Goal: Task Accomplishment & Management: Use online tool/utility

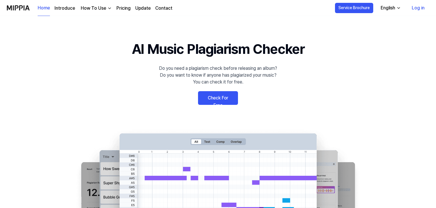
click at [231, 95] on link "Check For Free" at bounding box center [218, 98] width 40 height 14
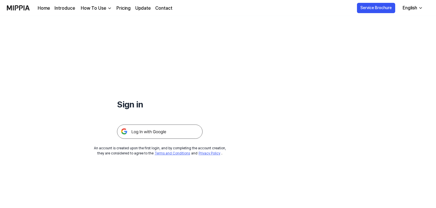
click at [146, 138] on img at bounding box center [160, 132] width 86 height 14
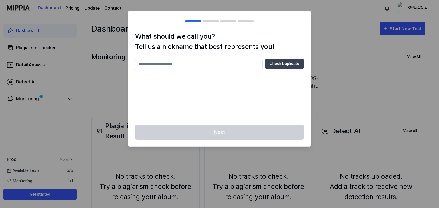
click at [191, 64] on input "text" at bounding box center [198, 64] width 127 height 11
type input "*********"
click at [279, 69] on button "Check Duplicate" at bounding box center [284, 64] width 39 height 10
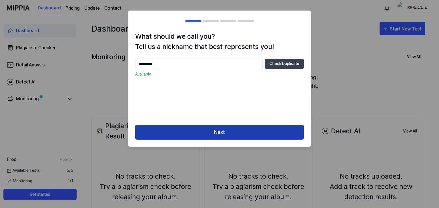
click at [224, 132] on button "Next" at bounding box center [219, 132] width 168 height 15
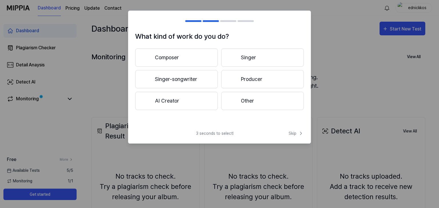
click at [168, 104] on button "AI Creator" at bounding box center [176, 101] width 83 height 18
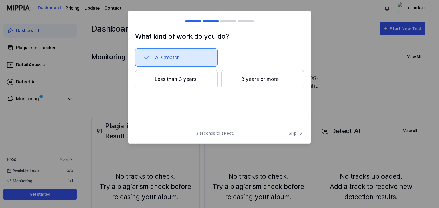
click at [292, 134] on span "Skip" at bounding box center [295, 134] width 15 height 6
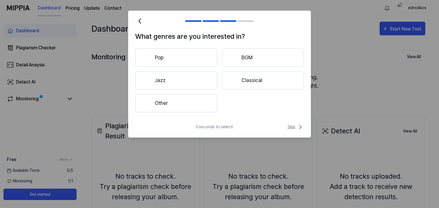
click at [292, 127] on span "Skip" at bounding box center [295, 127] width 16 height 7
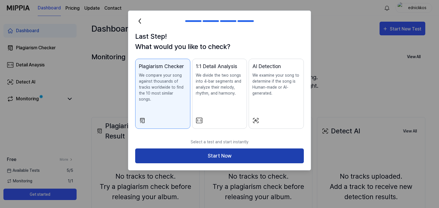
click at [240, 150] on button "Start Now" at bounding box center [219, 156] width 168 height 15
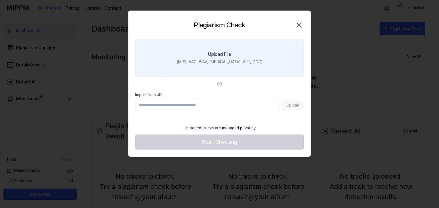
click at [202, 67] on label "Upload File (MP3, AAC, WAV, FLAC, AIFF, OGG)" at bounding box center [219, 57] width 168 height 37
click at [0, 0] on input "Upload File (MP3, AAC, WAV, FLAC, AIFF, OGG)" at bounding box center [0, 0] width 0 height 0
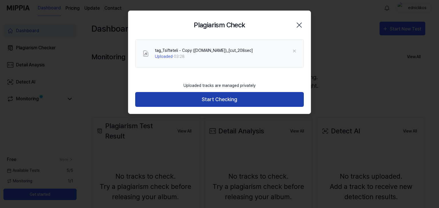
click at [204, 101] on button "Start Checking" at bounding box center [219, 99] width 168 height 15
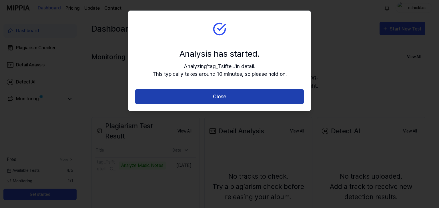
click at [226, 96] on button "Close" at bounding box center [219, 96] width 168 height 15
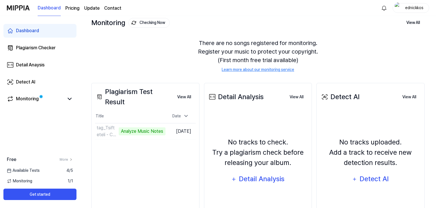
scroll to position [37, 0]
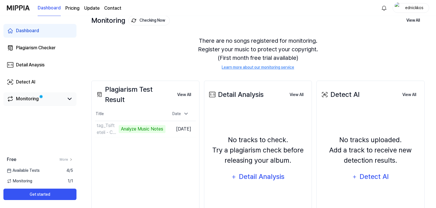
click at [49, 96] on link "Monitoring" at bounding box center [35, 99] width 57 height 7
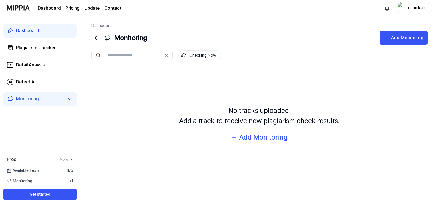
click at [70, 98] on icon at bounding box center [69, 99] width 7 height 7
click at [54, 34] on link "Dashboard" at bounding box center [39, 31] width 73 height 14
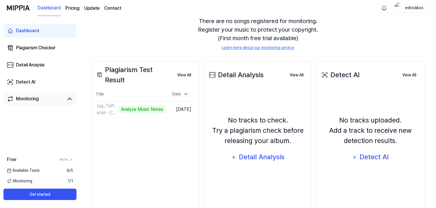
scroll to position [70, 0]
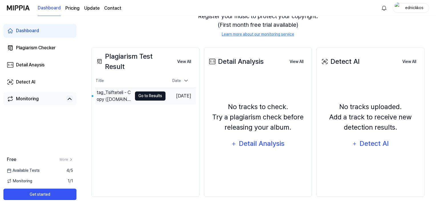
click at [147, 96] on button "Go to Results" at bounding box center [150, 96] width 31 height 9
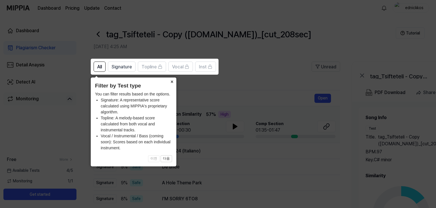
click at [173, 81] on button "×" at bounding box center [171, 82] width 9 height 8
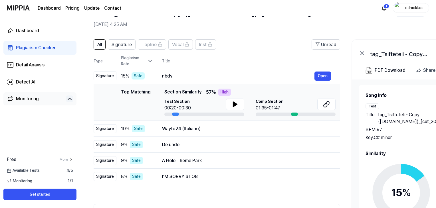
scroll to position [24, 0]
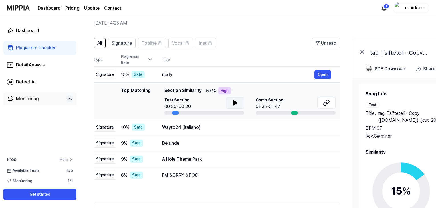
click at [233, 103] on icon at bounding box center [235, 103] width 4 height 5
click at [237, 105] on icon at bounding box center [235, 103] width 7 height 7
click at [265, 102] on span "Comp Section" at bounding box center [270, 100] width 28 height 6
click at [276, 102] on span "Comp Section" at bounding box center [270, 100] width 28 height 6
click at [327, 102] on icon at bounding box center [326, 103] width 7 height 7
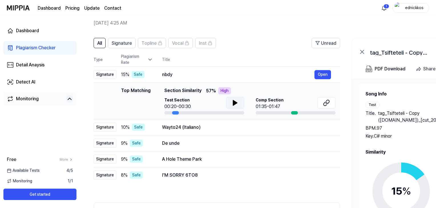
click at [235, 103] on icon at bounding box center [235, 103] width 4 height 5
click at [212, 124] on div "Wayto24 (Italiano)" at bounding box center [238, 127] width 152 height 7
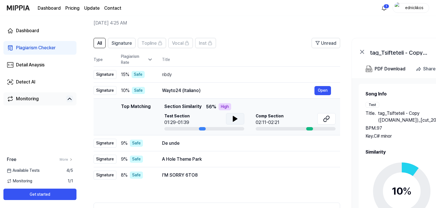
click at [237, 122] on icon at bounding box center [235, 119] width 7 height 7
click at [327, 121] on icon at bounding box center [326, 119] width 7 height 7
click at [234, 120] on icon at bounding box center [234, 119] width 1 height 5
click at [320, 143] on button "Open" at bounding box center [323, 143] width 17 height 9
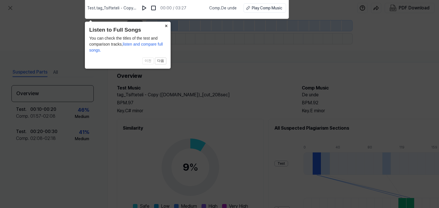
click at [166, 24] on button "×" at bounding box center [165, 26] width 9 height 8
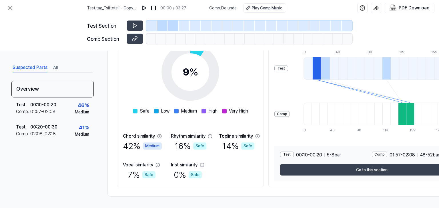
scroll to position [97, 0]
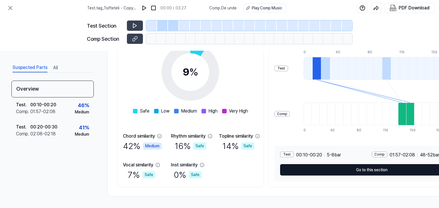
click at [370, 167] on button "Go to this section" at bounding box center [371, 169] width 183 height 11
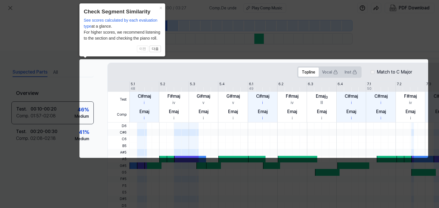
scroll to position [0, 25]
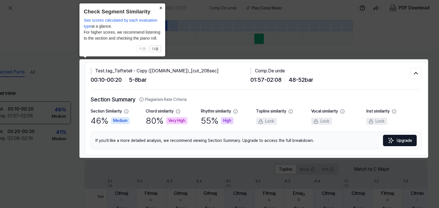
click at [158, 6] on button "×" at bounding box center [160, 7] width 9 height 8
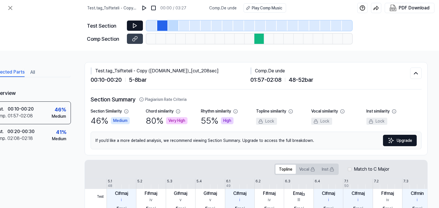
click at [134, 23] on icon at bounding box center [135, 26] width 6 height 6
click at [134, 42] on button at bounding box center [135, 39] width 16 height 10
click at [134, 25] on icon at bounding box center [133, 26] width 1 height 4
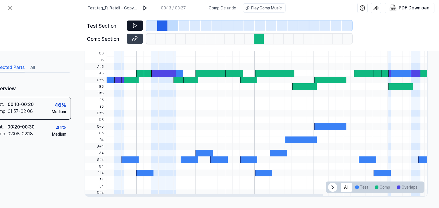
scroll to position [4, 25]
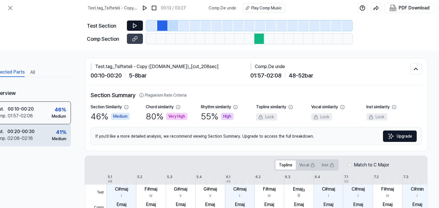
click at [25, 138] on div "02:08 - 02:18" at bounding box center [19, 138] width 25 height 7
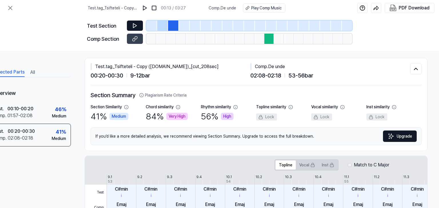
scroll to position [0, 25]
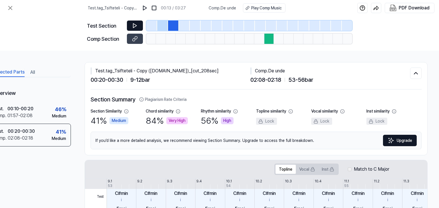
click at [132, 25] on icon at bounding box center [135, 26] width 6 height 6
click at [135, 25] on icon at bounding box center [135, 26] width 6 height 6
click at [135, 37] on icon at bounding box center [135, 38] width 3 height 3
click at [129, 26] on button at bounding box center [135, 26] width 16 height 10
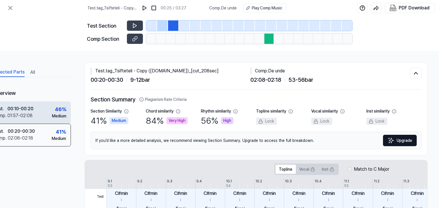
click at [39, 118] on div "Test . 00:10 - 00:20 Comp . 01:57 - 02:08 46 % Medium" at bounding box center [30, 113] width 82 height 22
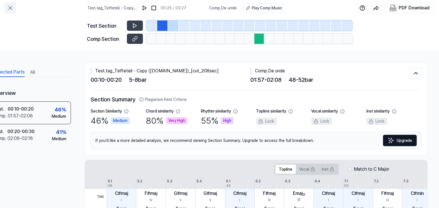
click at [10, 6] on icon at bounding box center [10, 8] width 7 height 7
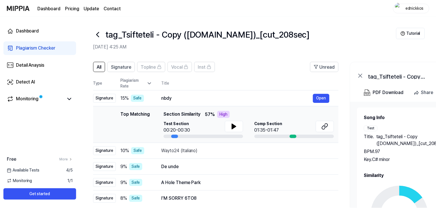
scroll to position [24, 0]
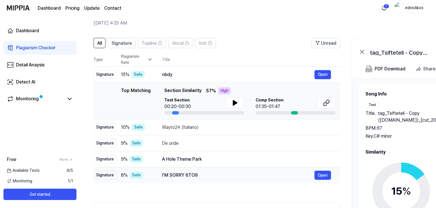
click at [215, 175] on div "I'M SORRY 6TO8" at bounding box center [238, 175] width 152 height 7
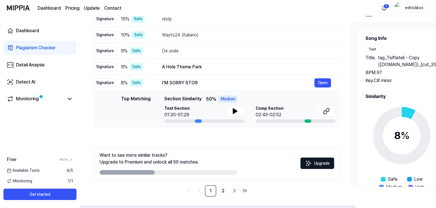
scroll to position [24, 0]
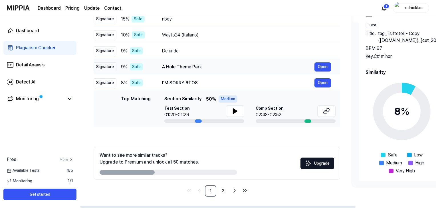
click at [217, 68] on div "A Hole Theme Park" at bounding box center [238, 67] width 152 height 7
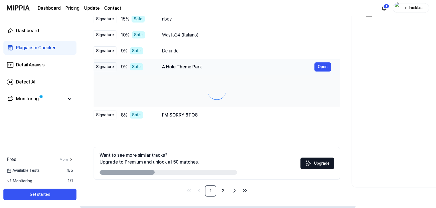
scroll to position [0, 0]
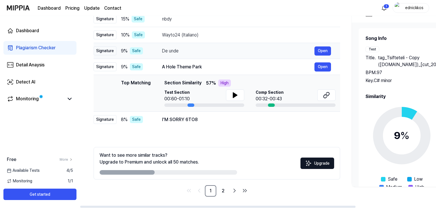
click at [227, 48] on div "De unde" at bounding box center [238, 51] width 152 height 7
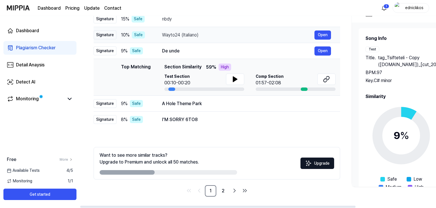
click at [232, 37] on div "Wayto24 (Italiano)" at bounding box center [238, 35] width 152 height 7
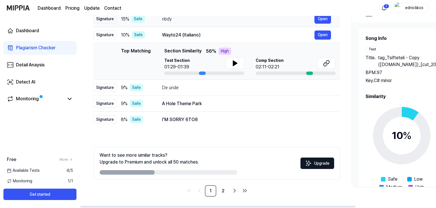
click at [229, 24] on td "nbdy Open" at bounding box center [246, 19] width 187 height 16
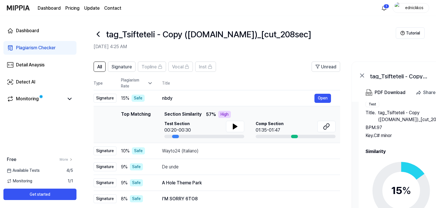
click at [149, 84] on icon at bounding box center [150, 84] width 6 height 6
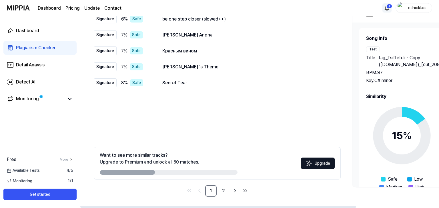
click at [384, 10] on html "Dashboard Pricing Update Contact 1 ednickkos Dashboard Plagiarism Checker Detai…" at bounding box center [219, 25] width 439 height 208
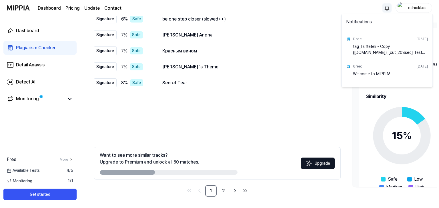
click at [267, 115] on html "Dashboard Pricing Update Contact ednickkos Dashboard Plagiarism Checker Detail …" at bounding box center [219, 25] width 439 height 208
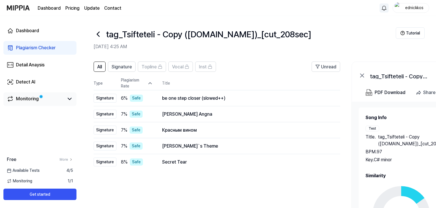
click at [29, 95] on div "Monitoring" at bounding box center [39, 100] width 73 height 14
click at [28, 102] on div "Monitoring" at bounding box center [27, 99] width 23 height 7
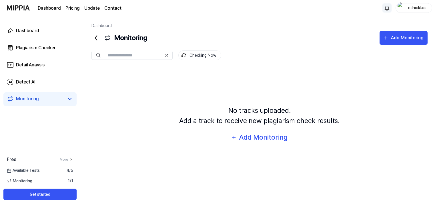
click at [77, 97] on div "Dashboard Plagiarism Checker Detail Anaysis Detect AI Monitoring" at bounding box center [40, 65] width 80 height 98
click at [71, 100] on icon at bounding box center [69, 99] width 7 height 7
